Goal: Book appointment/travel/reservation

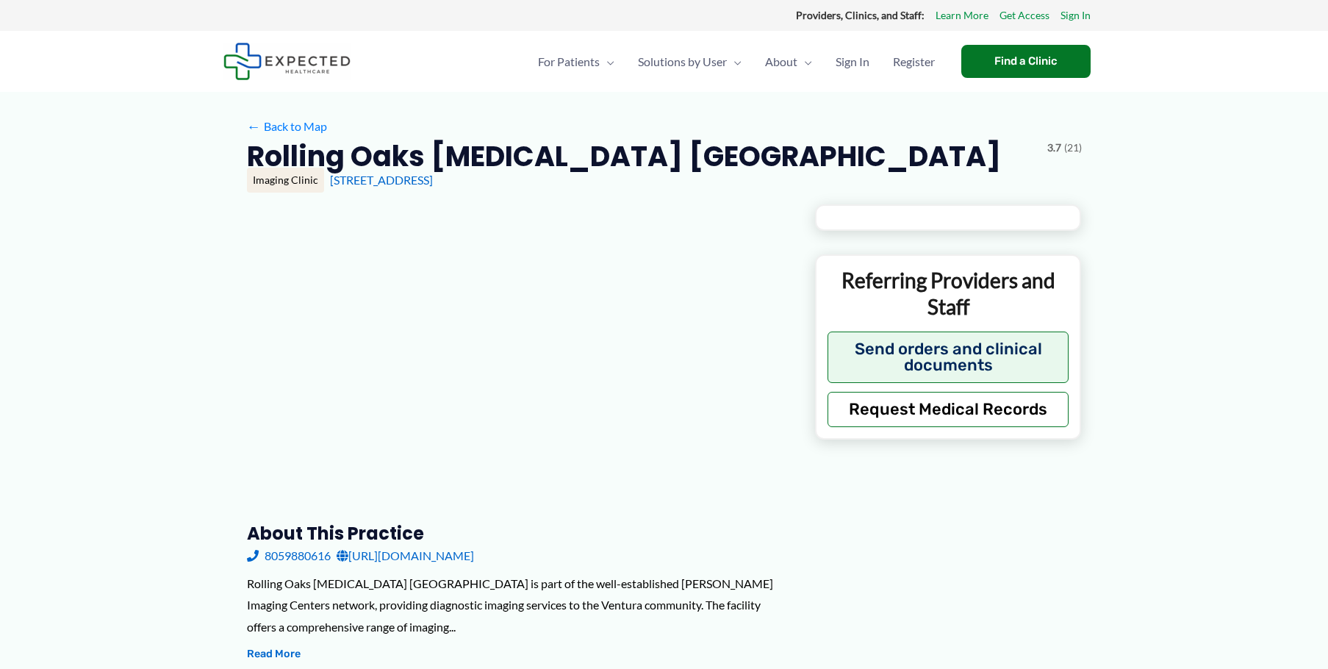
type input "**********"
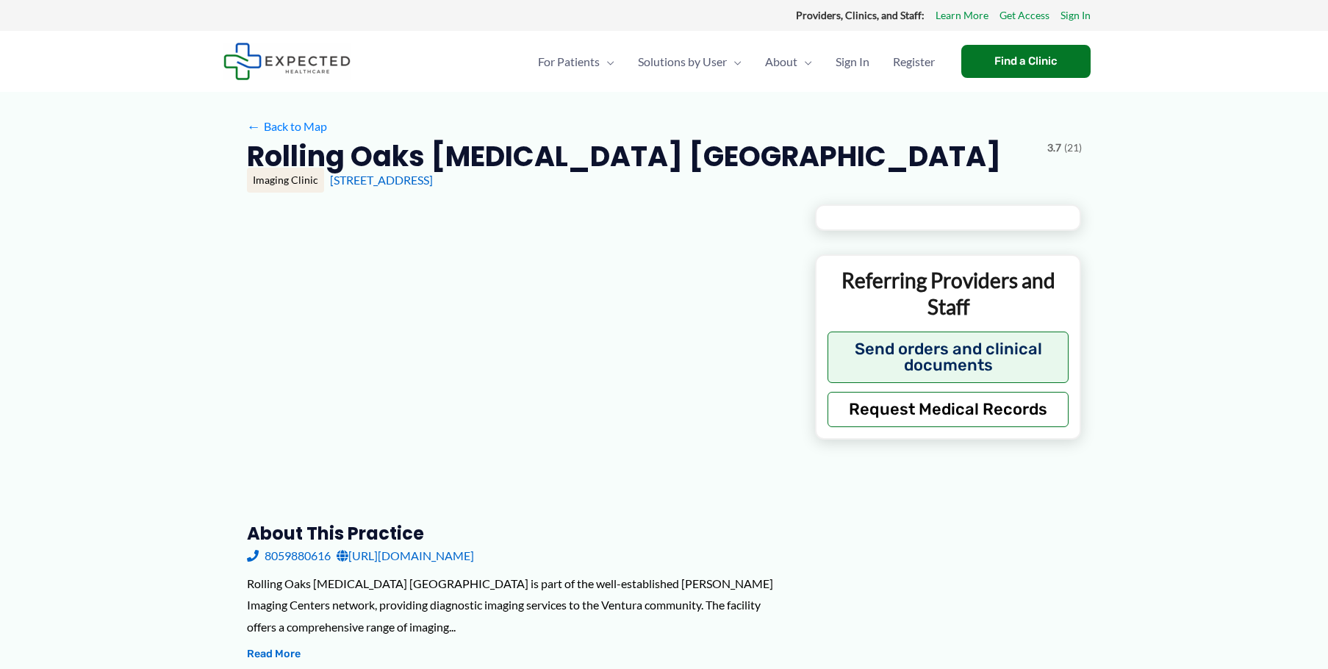
type input "**********"
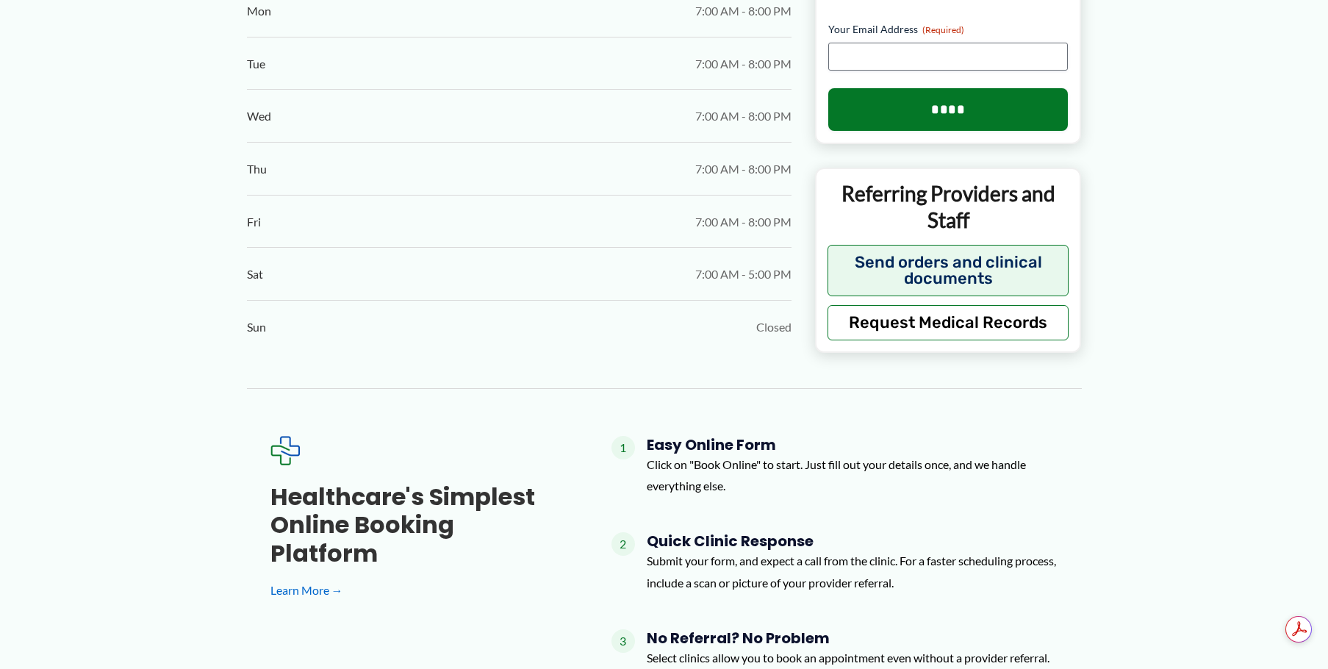
scroll to position [1176, 0]
